Goal: Entertainment & Leisure: Browse casually

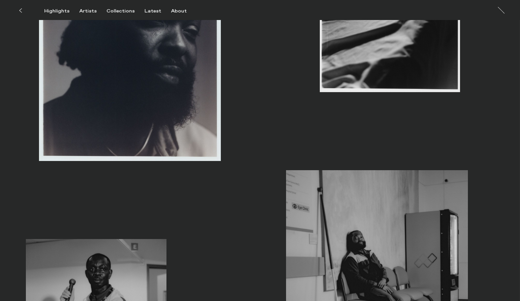
scroll to position [726, 0]
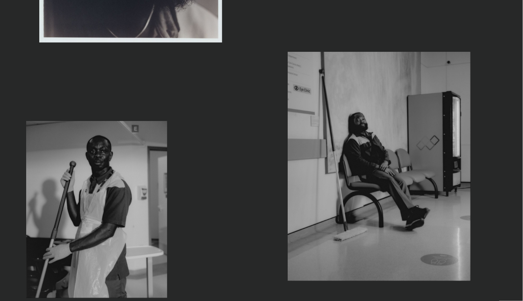
scroll to position [726, 0]
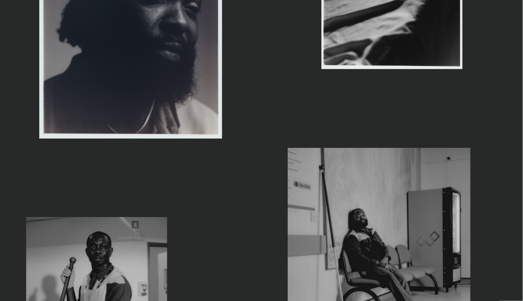
scroll to position [630, 0]
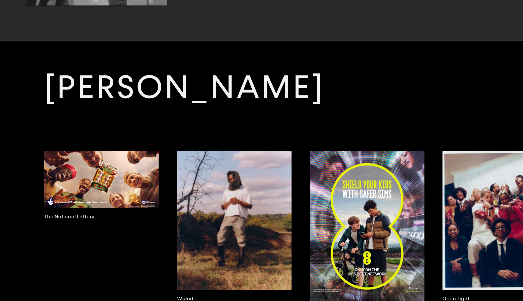
scroll to position [1092, 0]
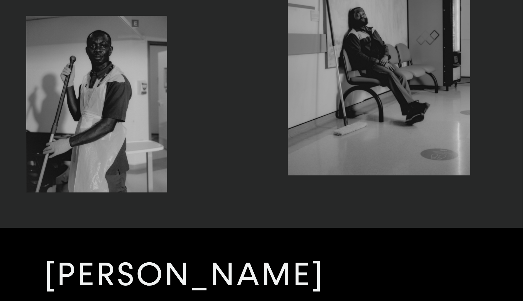
scroll to position [1031, 0]
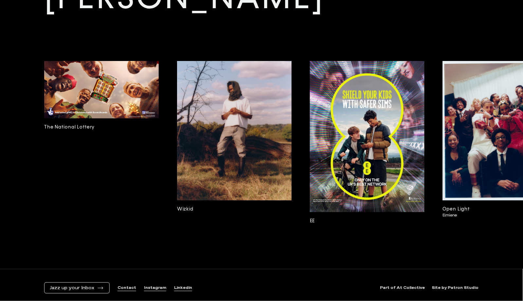
scroll to position [1101, 0]
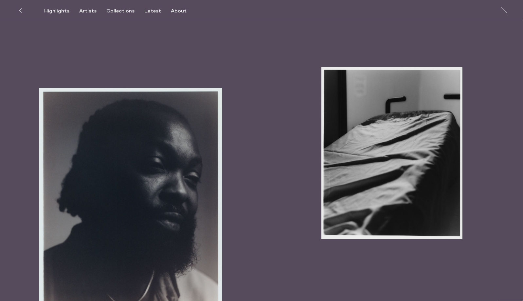
scroll to position [445, 0]
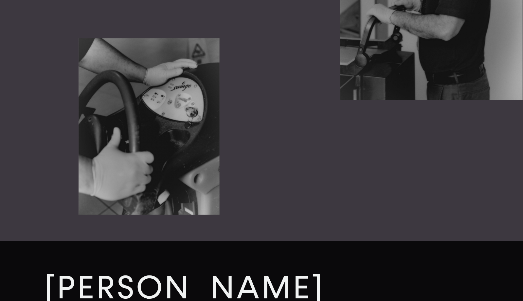
scroll to position [1399, 0]
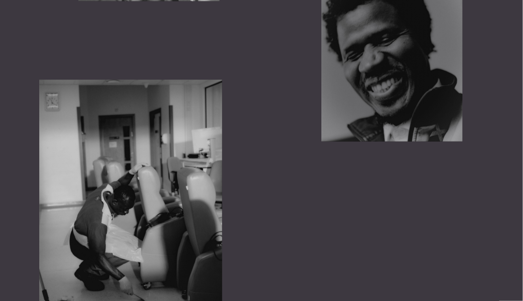
scroll to position [1624, 0]
